Goal: Task Accomplishment & Management: Complete application form

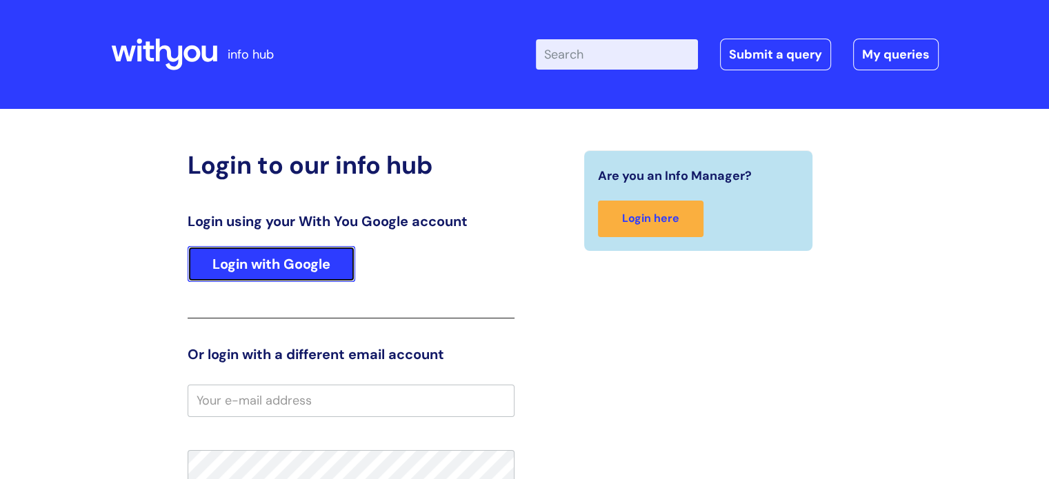
click at [312, 268] on link "Login with Google" at bounding box center [272, 264] width 168 height 36
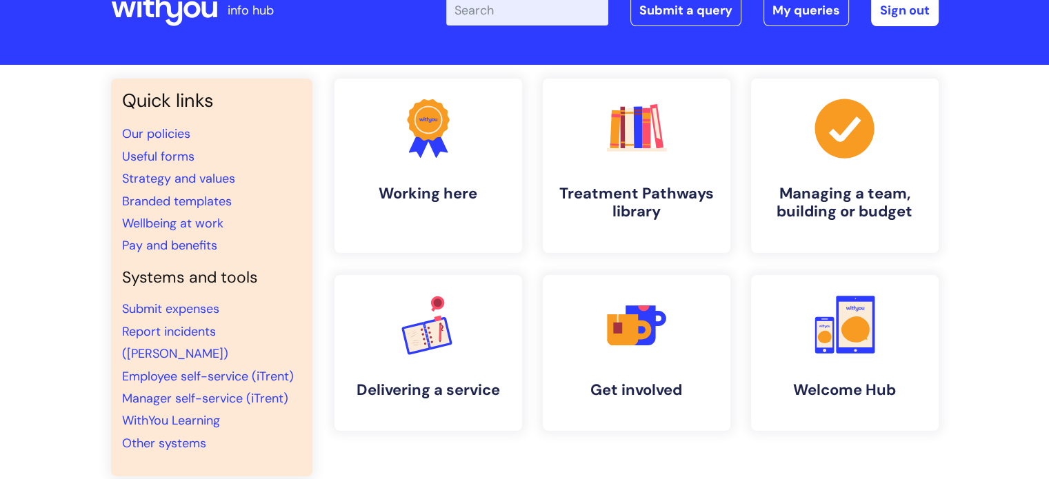
scroll to position [69, 0]
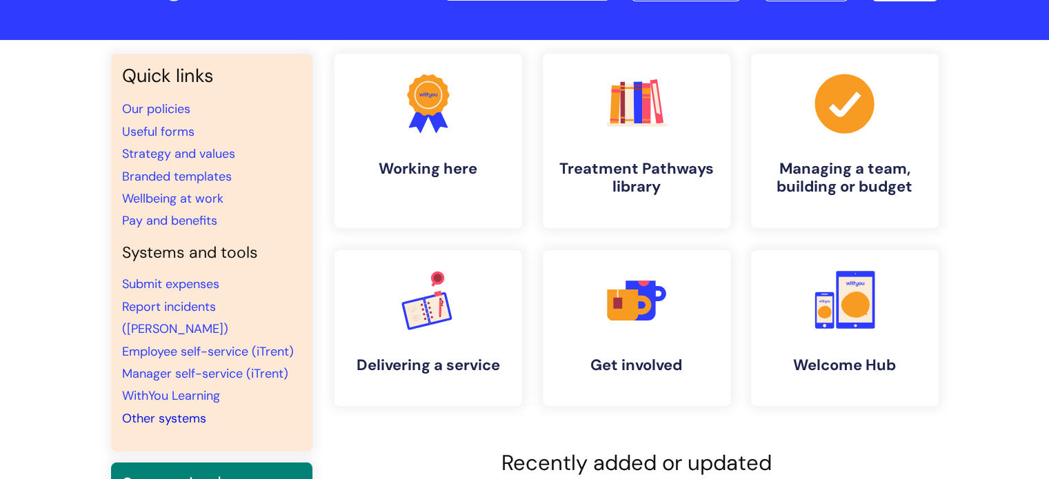
click at [179, 410] on link "Other systems" at bounding box center [164, 418] width 84 height 17
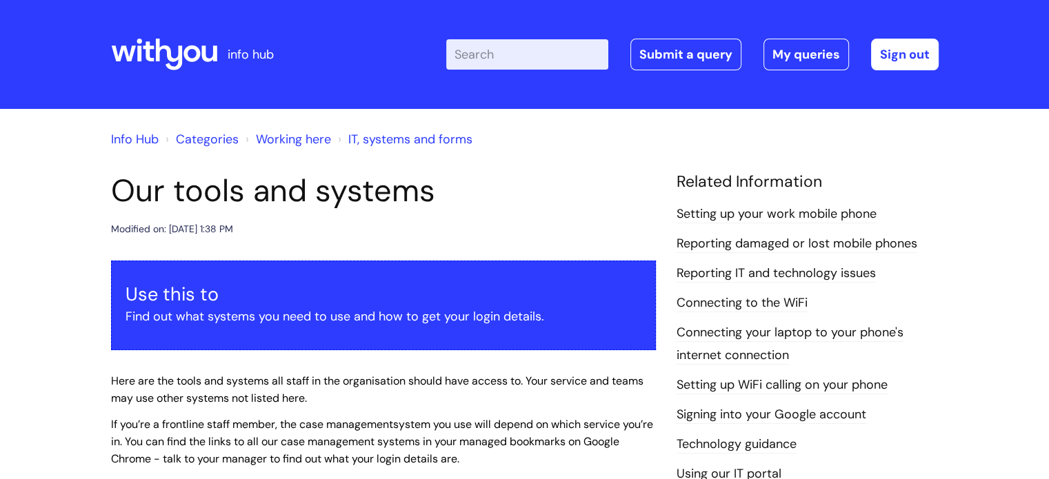
click at [814, 275] on link "Reporting IT and technology issues" at bounding box center [775, 274] width 199 height 18
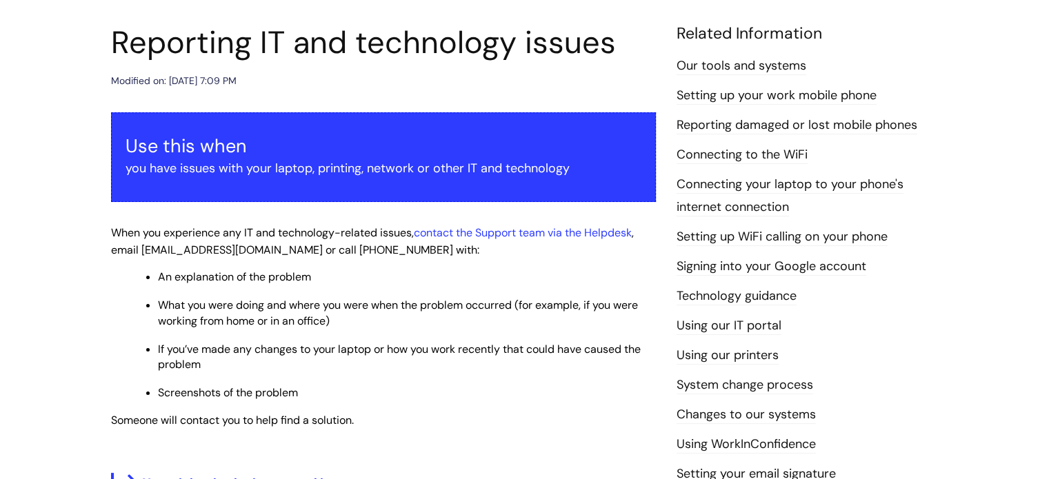
scroll to position [207, 0]
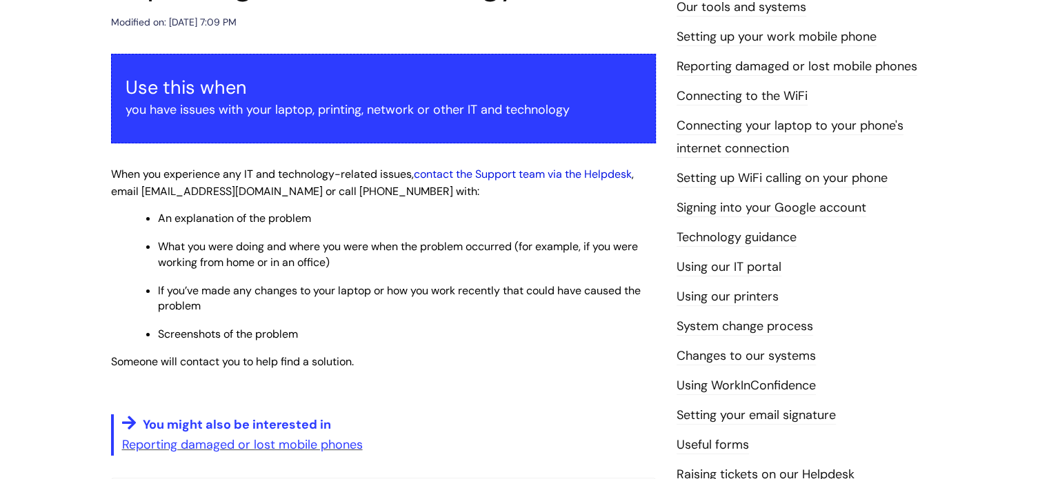
click at [536, 179] on link "contact the Support team via the Helpdesk" at bounding box center [523, 174] width 218 height 14
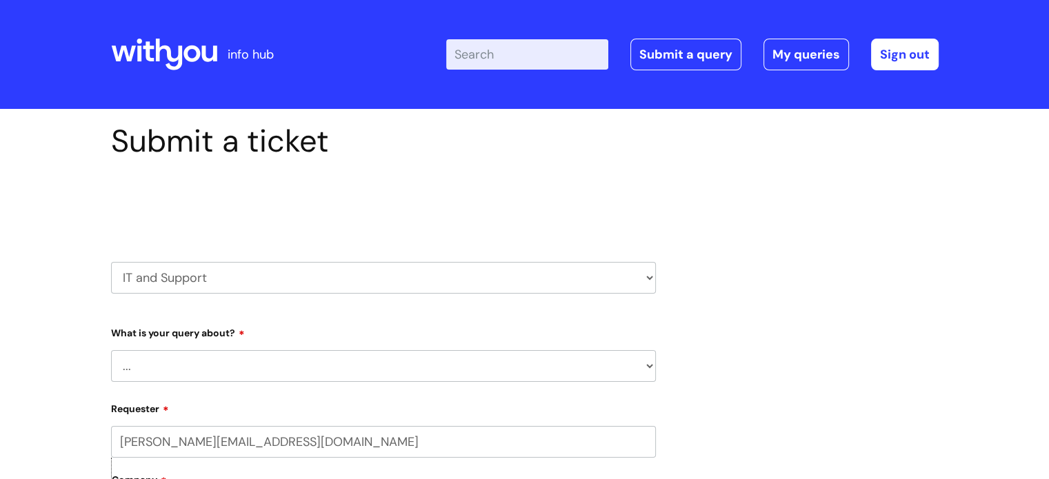
click at [645, 365] on select "... Mobile Phone Reset & MFA Accounts, Starters and Leavers IT Hardware issue I…" at bounding box center [383, 366] width 545 height 32
click at [111, 350] on select "... Mobile Phone Reset & MFA Accounts, Starters and Leavers IT Hardware issue I…" at bounding box center [383, 366] width 545 height 32
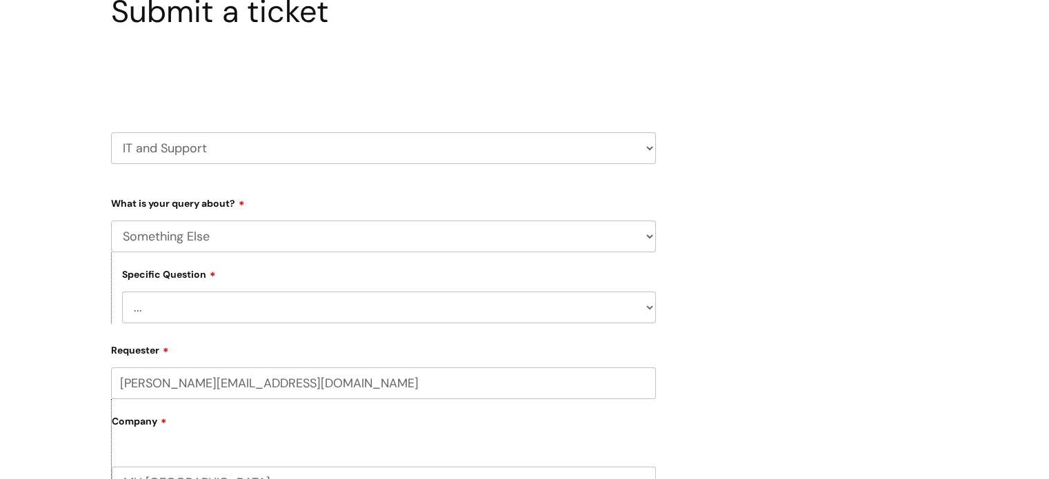
scroll to position [138, 0]
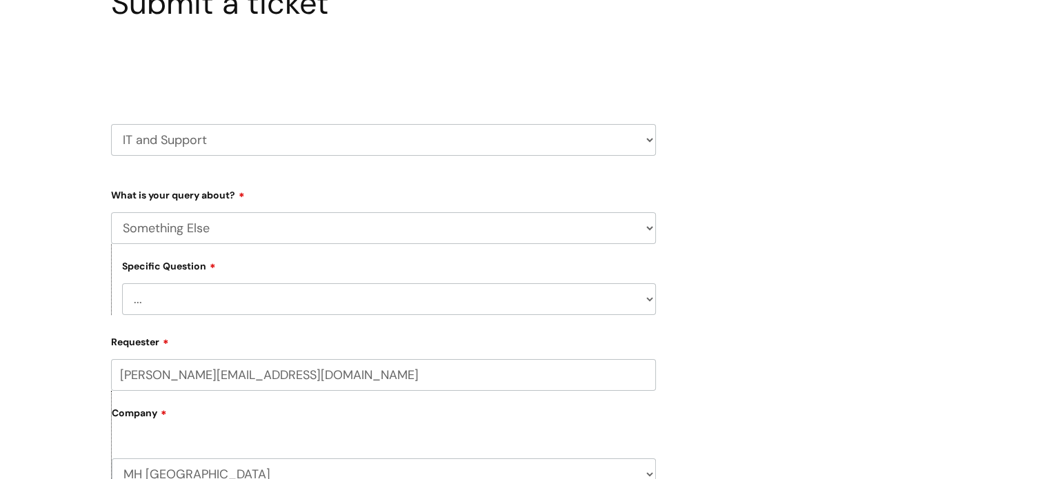
click at [651, 301] on select "... My problem is not listed" at bounding box center [389, 299] width 534 height 32
click at [653, 301] on select "... My problem is not listed" at bounding box center [389, 299] width 534 height 32
click at [635, 239] on select "... Mobile Phone Reset & MFA Accounts, Starters and Leavers IT Hardware issue I…" at bounding box center [383, 228] width 545 height 32
click at [111, 212] on select "... Mobile Phone Reset & MFA Accounts, Starters and Leavers IT Hardware issue I…" at bounding box center [383, 228] width 545 height 32
click at [648, 298] on select "... Halo PCMIS Iaptus NHS Email CJSM Email Mitel Another System Google (Workspa…" at bounding box center [389, 299] width 534 height 32
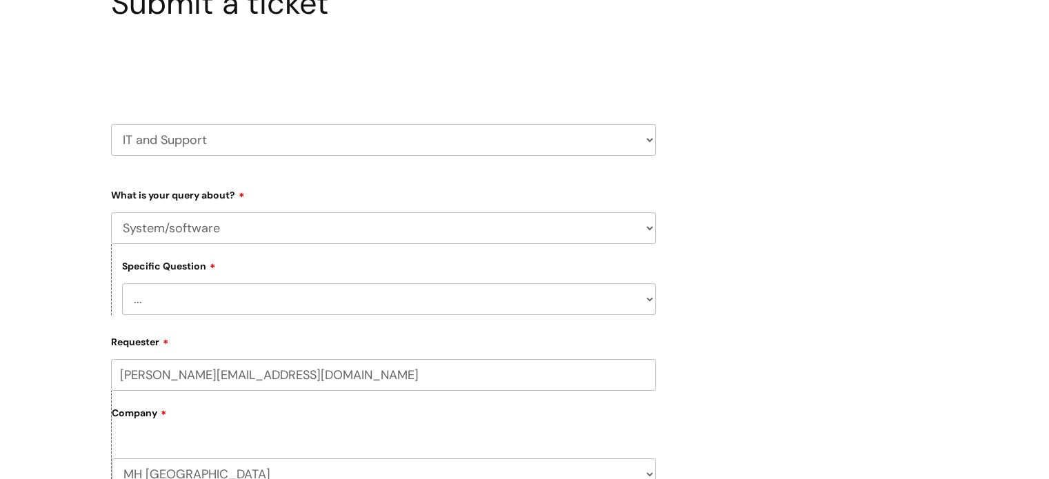
click at [648, 303] on select "... Halo PCMIS Iaptus NHS Email CJSM Email Mitel Another System Google (Workspa…" at bounding box center [389, 299] width 534 height 32
click at [647, 228] on select "... Mobile Phone Reset & MFA Accounts, Starters and Leavers IT Hardware issue I…" at bounding box center [383, 228] width 545 height 32
select select "IT Hardware issue"
click at [111, 212] on select "... Mobile Phone Reset & MFA Accounts, Starters and Leavers IT Hardware issue I…" at bounding box center [383, 228] width 545 height 32
click at [649, 297] on select "... I need a new or replacement ... I’m waiting for new or replacement hardware…" at bounding box center [389, 299] width 534 height 32
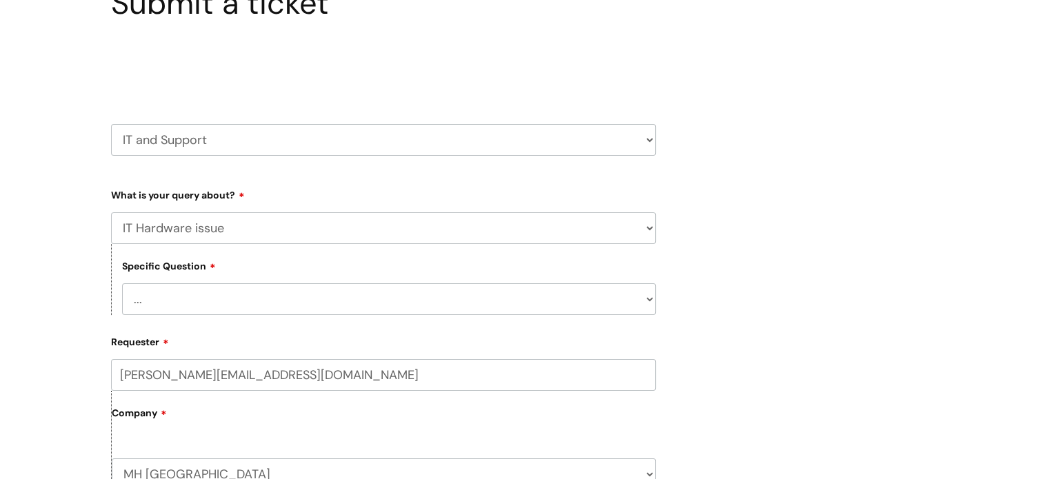
select select "Problem with Laptop or Chromebook"
click at [122, 283] on select "... I need a new or replacement ... I’m waiting for new or replacement hardware…" at bounding box center [389, 299] width 534 height 32
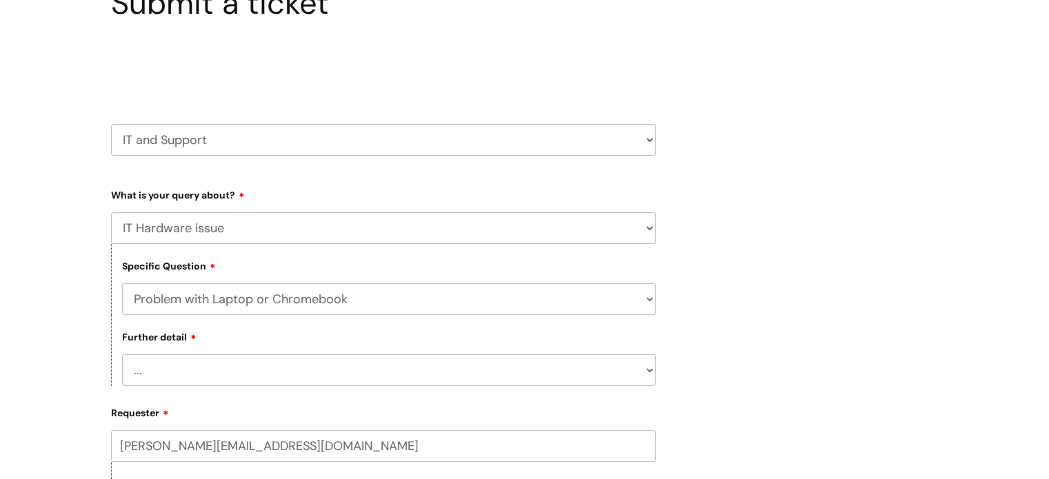
click at [651, 370] on select "... I’ve no sound / microphone I’ve got no internet or wifi I’ve got no camera …" at bounding box center [389, 370] width 534 height 32
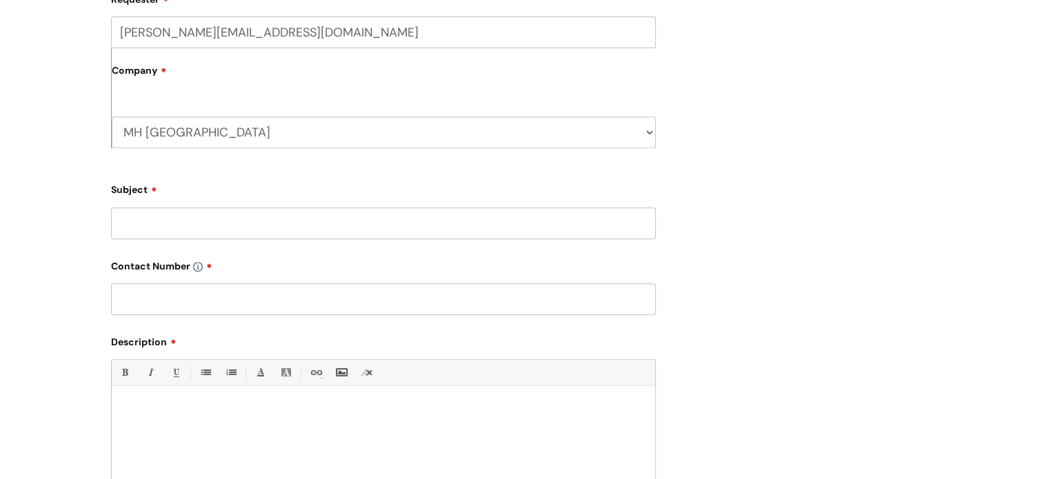
scroll to position [483, 0]
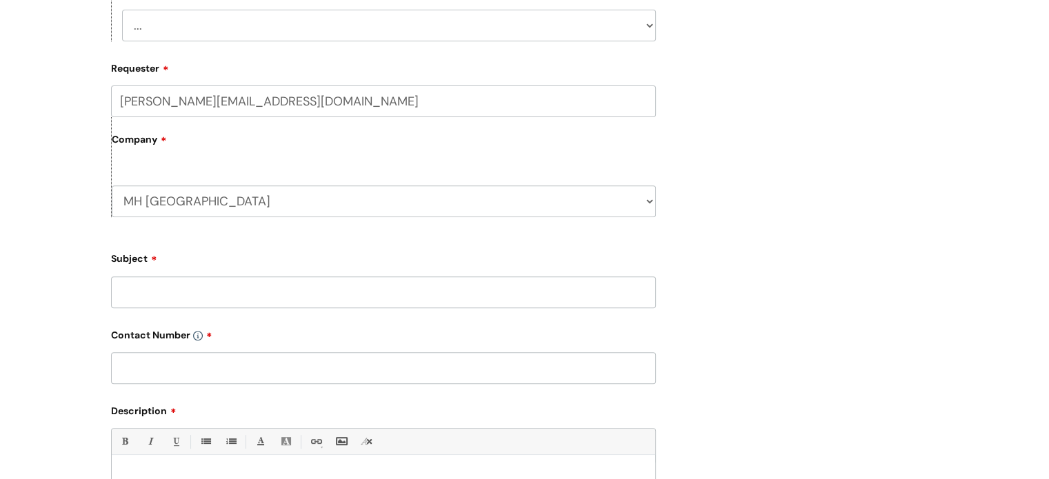
click at [140, 291] on input "Subject" at bounding box center [383, 292] width 545 height 32
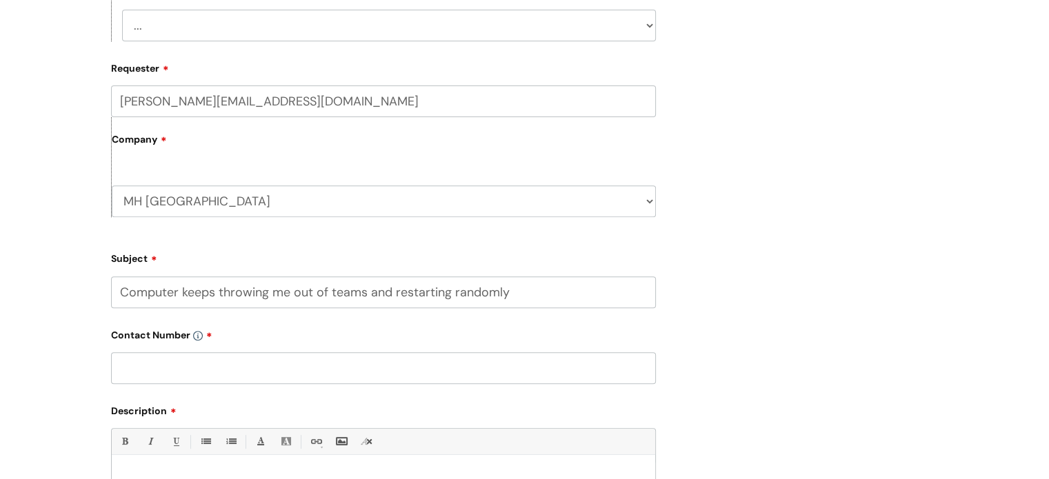
drag, startPoint x: 176, startPoint y: 294, endPoint x: 97, endPoint y: 288, distance: 80.2
click at [97, 287] on div "Submit a ticket Select issue type HR / People IT and Support Clinical Drug Aler…" at bounding box center [524, 186] width 1049 height 1120
type input "Laptop keeps throwing me out of teams and restarting randomly"
click at [153, 375] on input "text" at bounding box center [383, 368] width 545 height 32
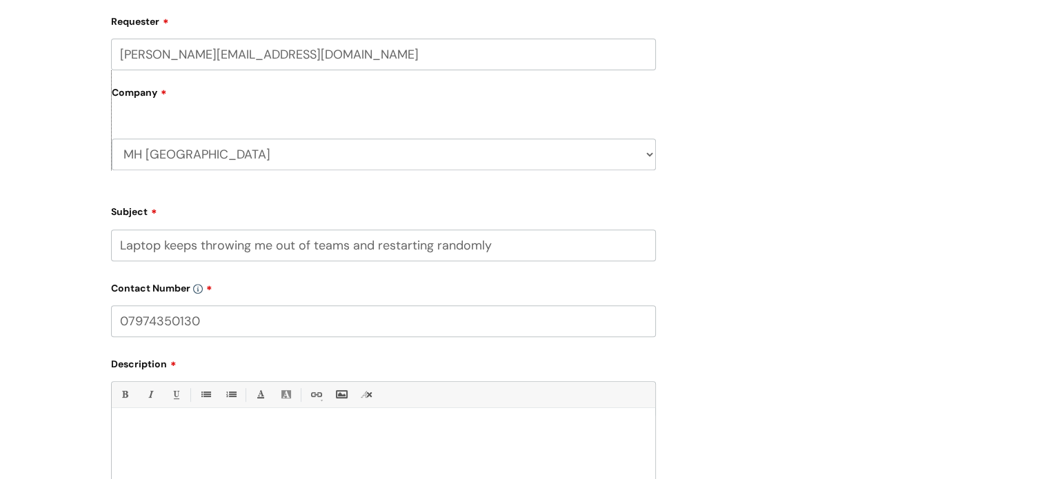
scroll to position [552, 0]
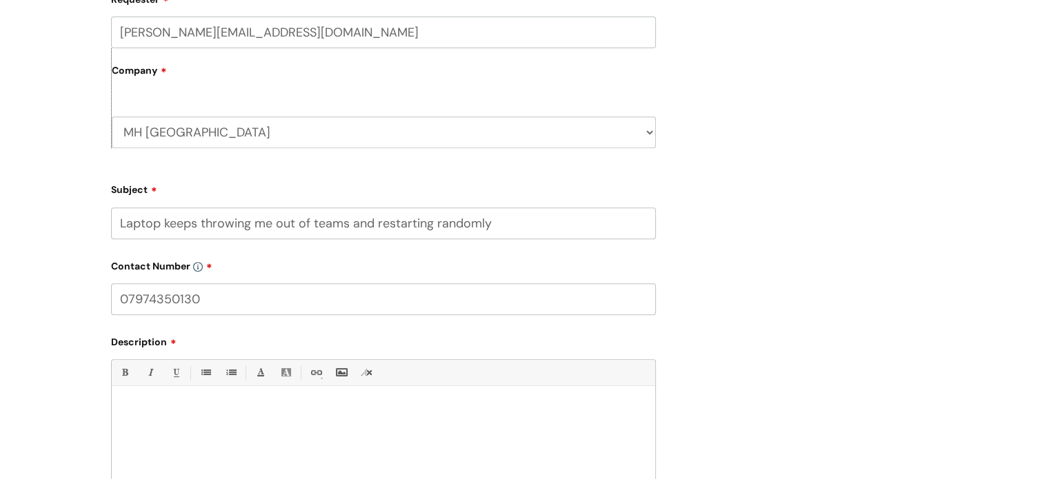
type input "07974350130"
click at [315, 214] on input "Laptop keeps throwing me out of teams and restarting randomly" at bounding box center [383, 224] width 545 height 32
click at [309, 221] on input "Laptop keeps throwing me out of teams and restarting randomly" at bounding box center [383, 224] width 545 height 32
click at [313, 225] on input "Laptop keeps throwing me out of teams and restarting randomly" at bounding box center [383, 224] width 545 height 32
type input "Laptop keeps throwing me out of microsoft teams and restarting randomly"
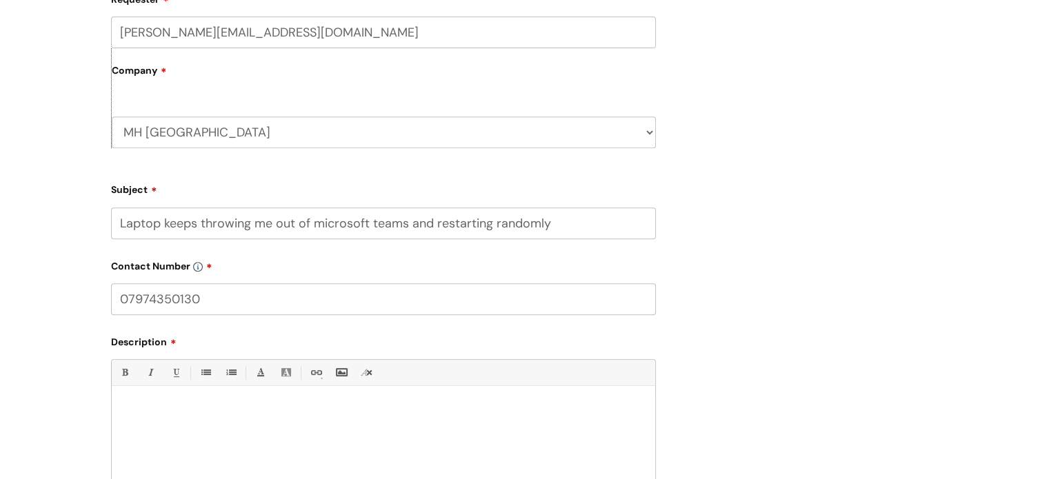
click at [140, 410] on p at bounding box center [383, 410] width 523 height 12
click at [122, 394] on div "Bold (Ctrl-B) Italic (Ctrl-I) Underline(Ctrl-U) • Unordered List (Ctrl-Shift-7)…" at bounding box center [383, 424] width 545 height 130
click at [132, 411] on p at bounding box center [383, 410] width 523 height 12
click at [399, 415] on p "I don't know if it is an issue with the laptop, or my internet but" at bounding box center [383, 410] width 523 height 12
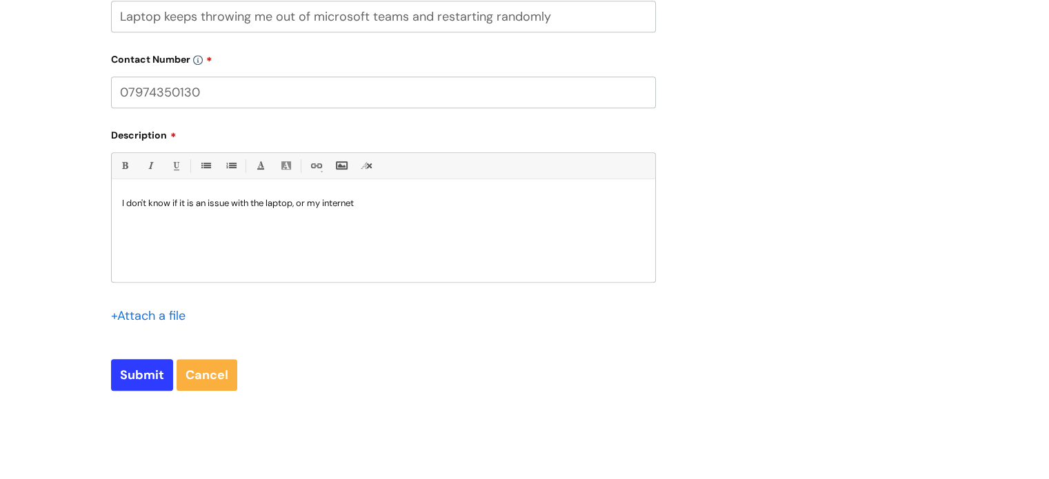
scroll to position [827, 0]
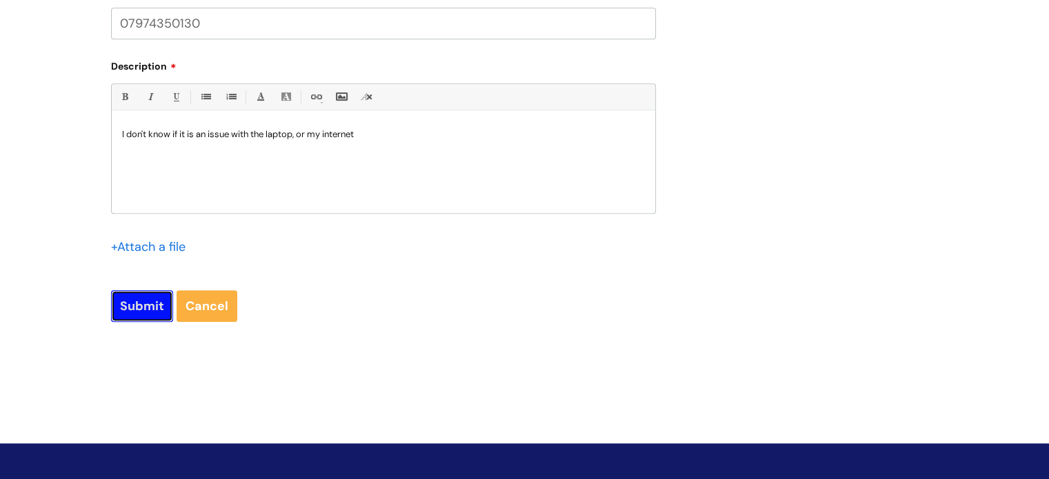
click at [119, 297] on input "Submit" at bounding box center [142, 306] width 62 height 32
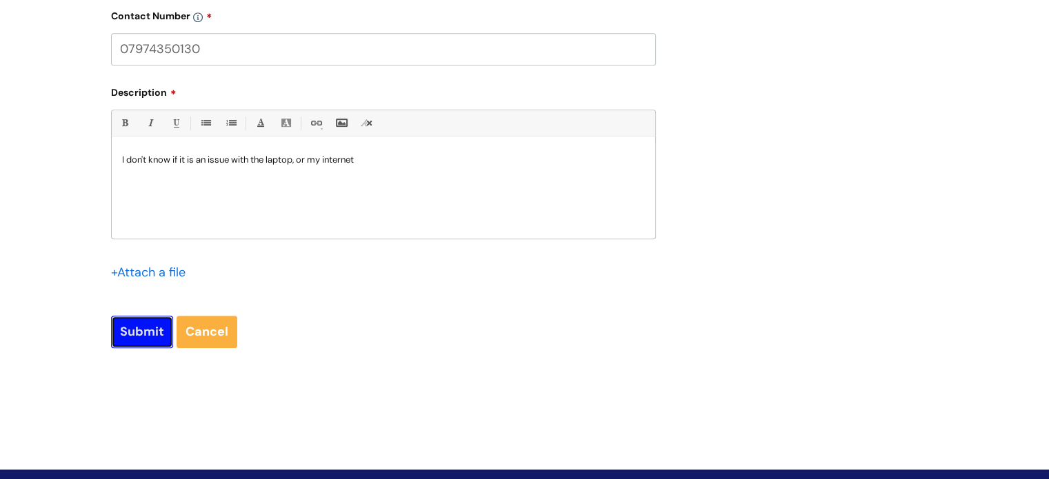
scroll to position [852, 0]
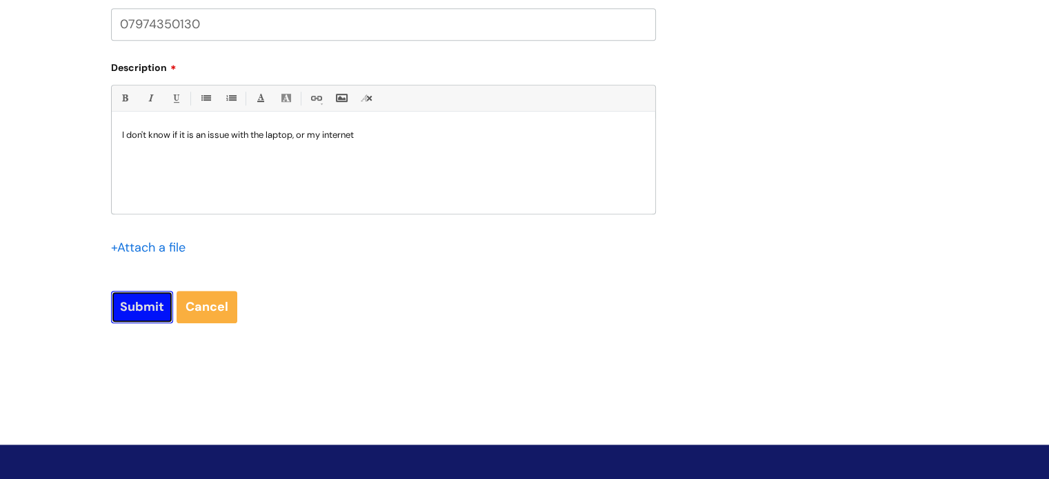
click at [136, 300] on input "Submit" at bounding box center [142, 307] width 62 height 32
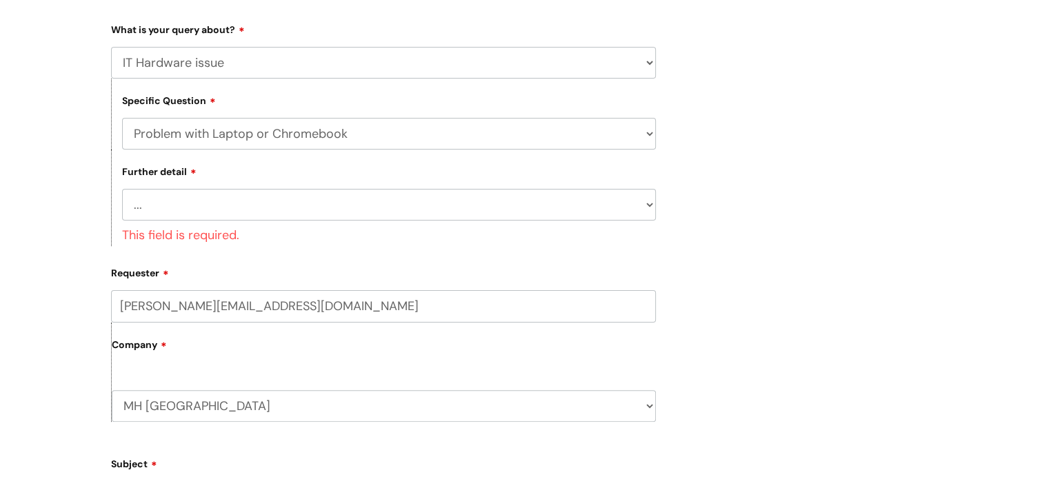
scroll to position [301, 0]
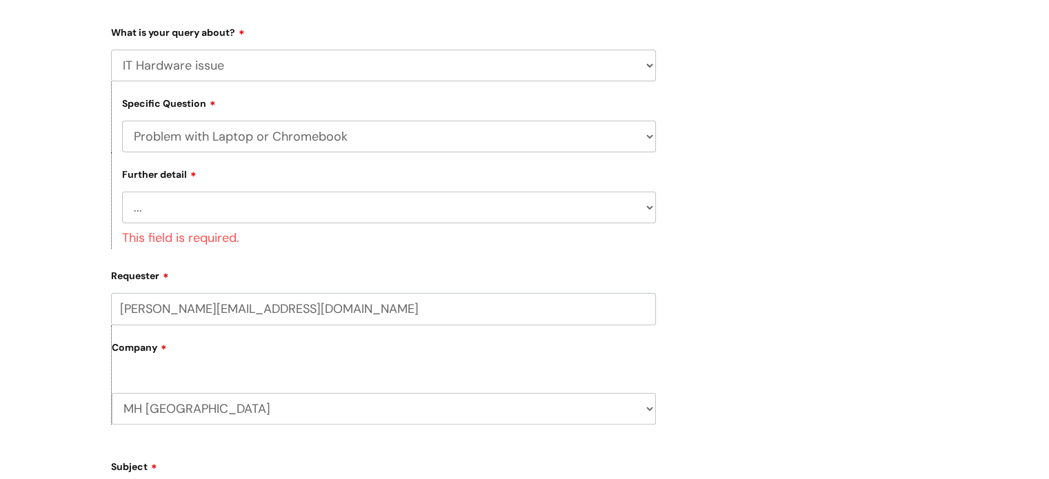
click at [650, 210] on select "... I’ve no sound / microphone I’ve got no internet or wifi I’ve got no camera …" at bounding box center [389, 208] width 534 height 32
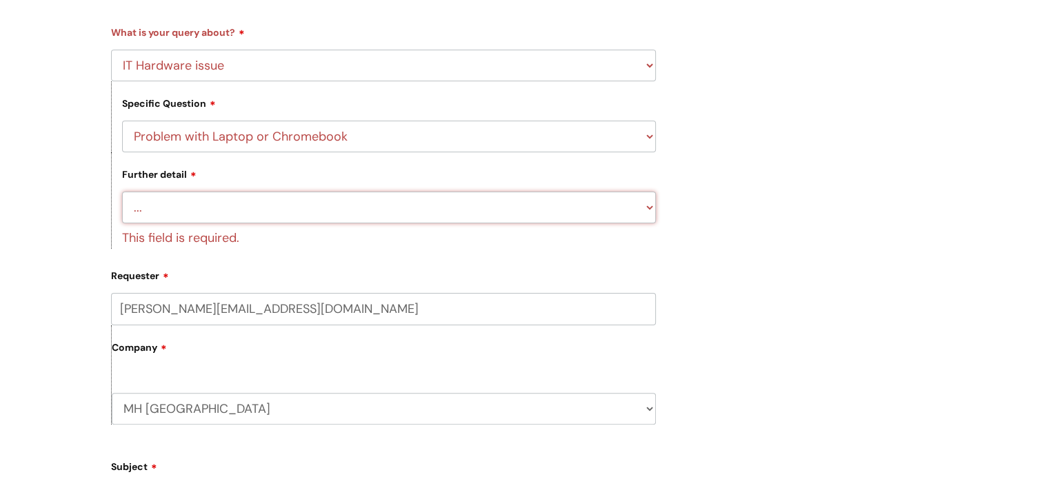
select select "I’ve got no internet or wifi"
click at [122, 192] on select "... I’ve no sound / microphone I’ve got no internet or wifi I’ve got no camera …" at bounding box center [389, 208] width 534 height 32
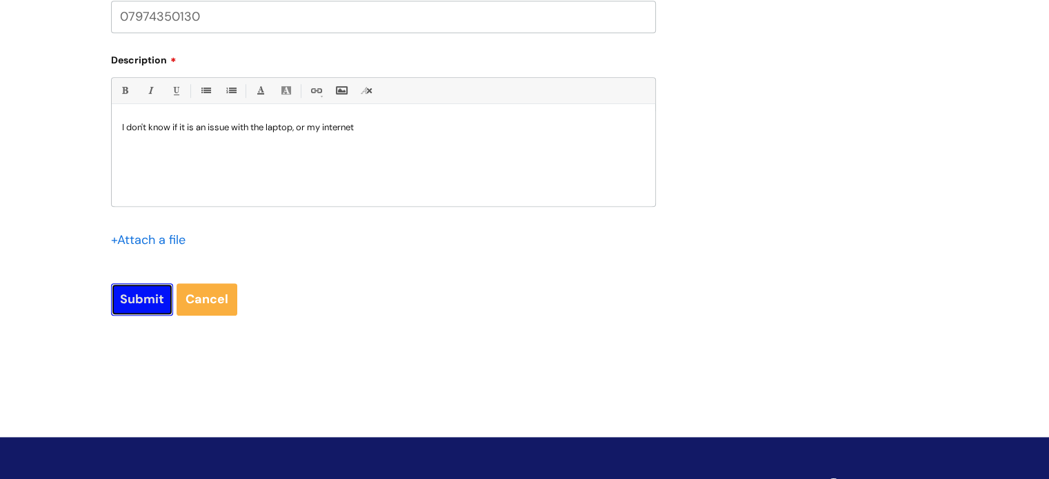
scroll to position [834, 0]
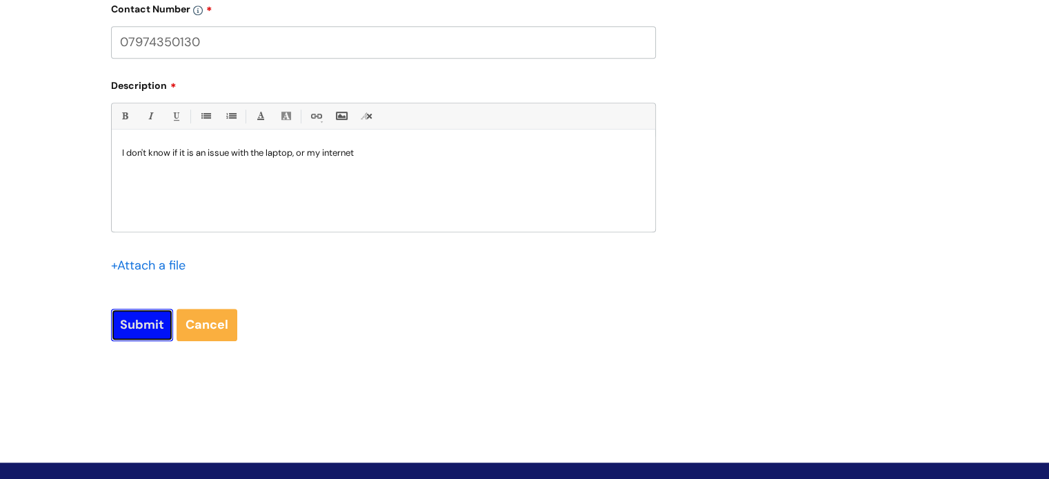
click at [128, 309] on input "Submit" at bounding box center [142, 325] width 62 height 32
type input "Please Wait..."
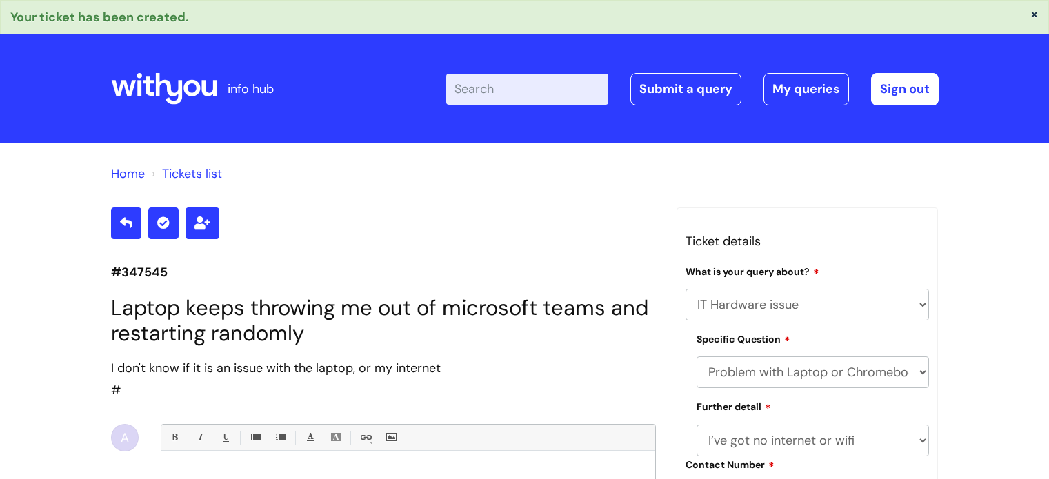
select select "IT Hardware issue"
select select "Problem with Laptop or Chromebook"
select select "I’ve got no internet or wifi"
